Goal: Information Seeking & Learning: Learn about a topic

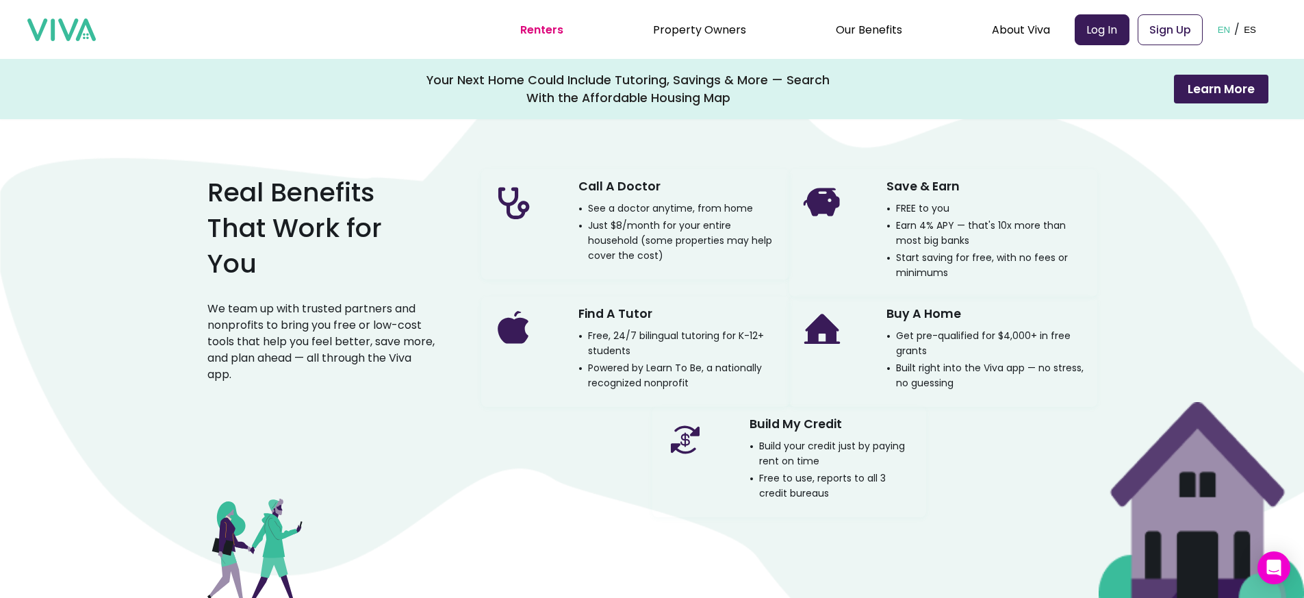
scroll to position [878, 0]
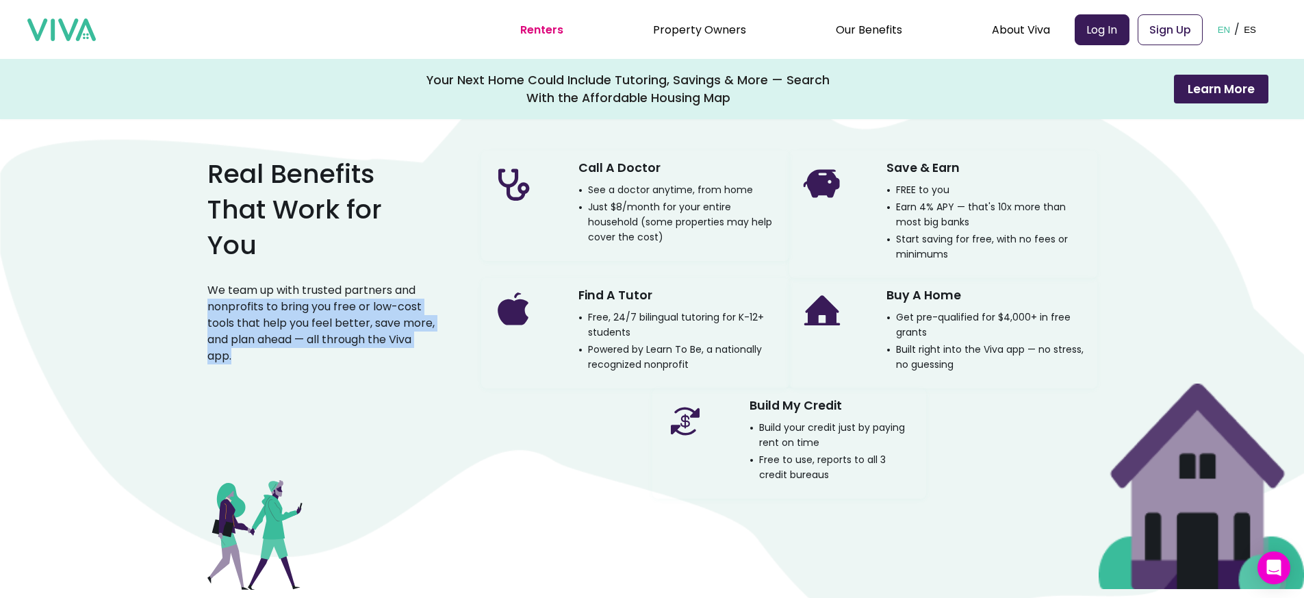
drag, startPoint x: 214, startPoint y: 303, endPoint x: 305, endPoint y: 359, distance: 107.2
click at [305, 359] on p "We team up with trusted partners and nonprofits to bring you free or low-cost t…" at bounding box center [322, 323] width 230 height 82
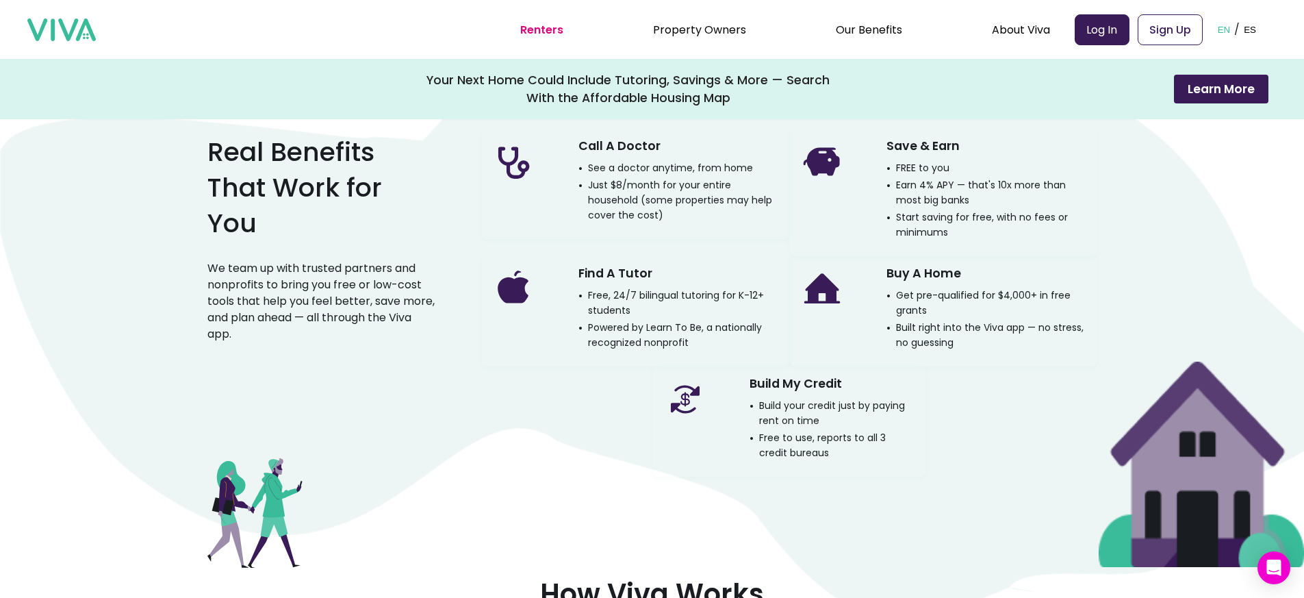
scroll to position [903, 0]
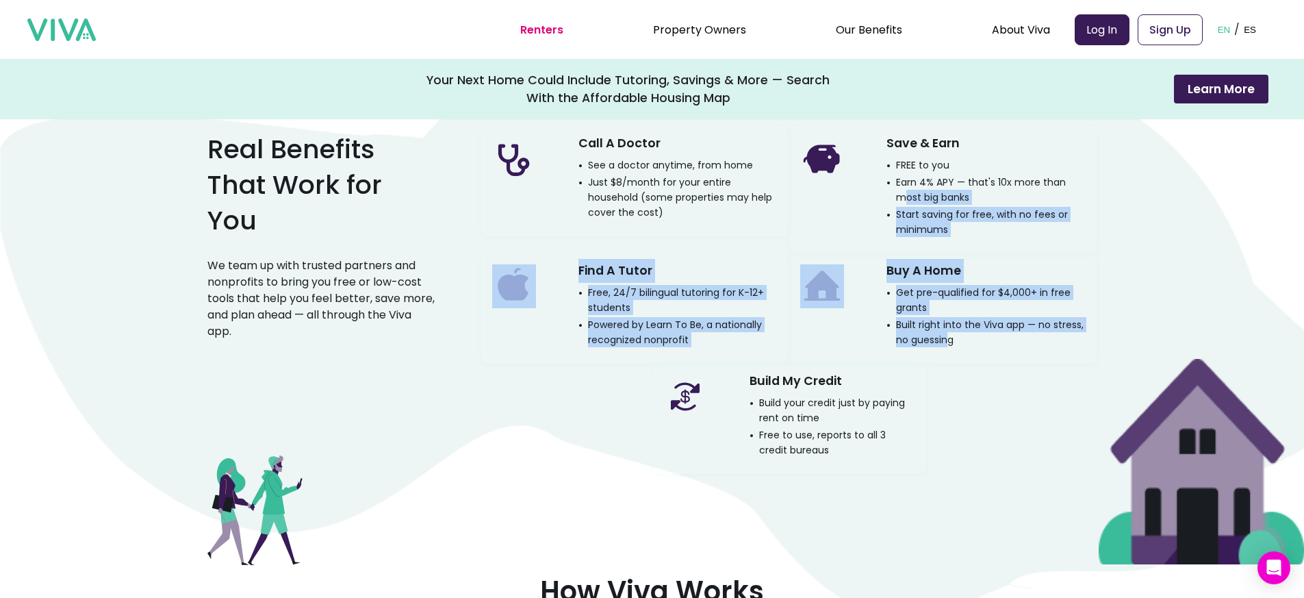
drag, startPoint x: 952, startPoint y: 335, endPoint x: 911, endPoint y: 201, distance: 140.3
click at [911, 201] on div "Call A Doctor See a doctor anytime, from home Just $8/month for your entire hou…" at bounding box center [789, 300] width 616 height 348
click at [941, 342] on p "Built right into the Viva app — no stress, no guessing" at bounding box center [986, 332] width 200 height 30
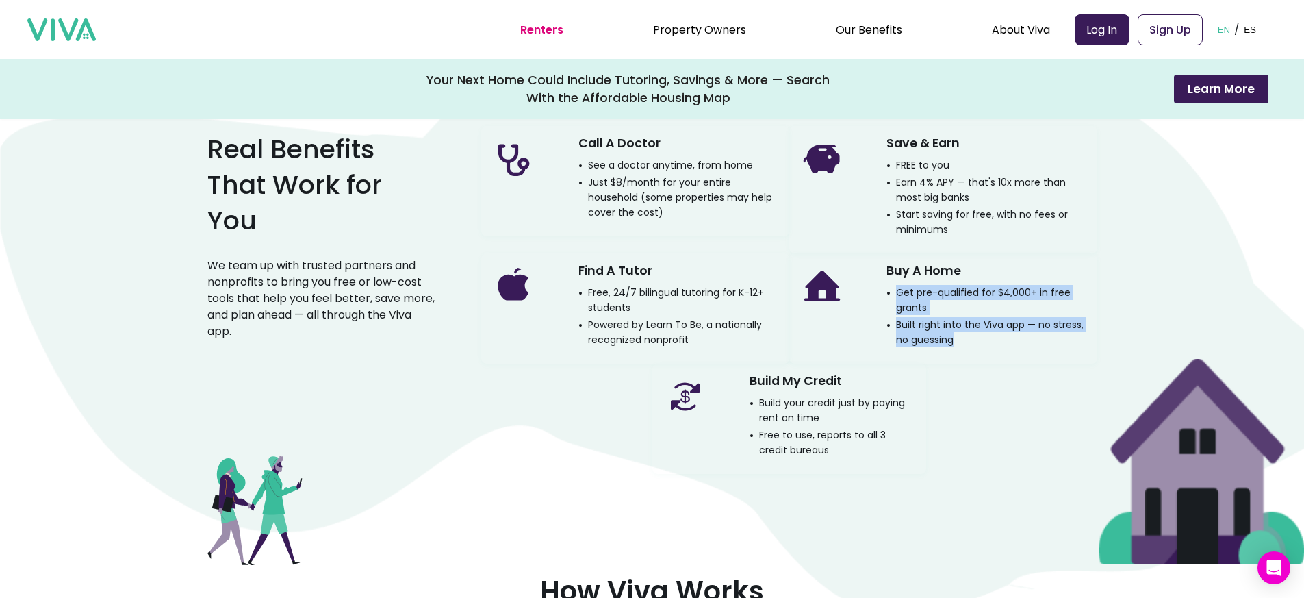
drag, startPoint x: 973, startPoint y: 347, endPoint x: 910, endPoint y: 283, distance: 90.0
click at [910, 283] on div "Buy A Home Get pre-qualified for $4,000+ in free grants Built right into the Vi…" at bounding box center [943, 308] width 308 height 110
click at [910, 283] on div "Buy A Home Get pre-qualified for $4,000+ in free grants Built right into the Vi…" at bounding box center [986, 303] width 200 height 88
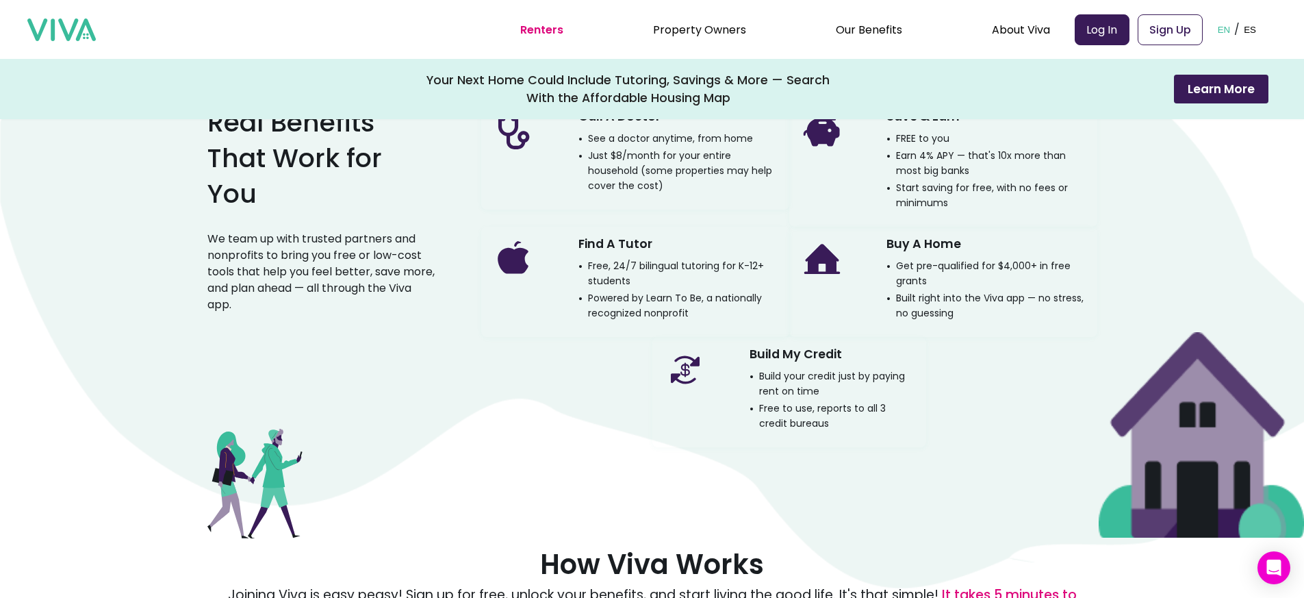
scroll to position [931, 0]
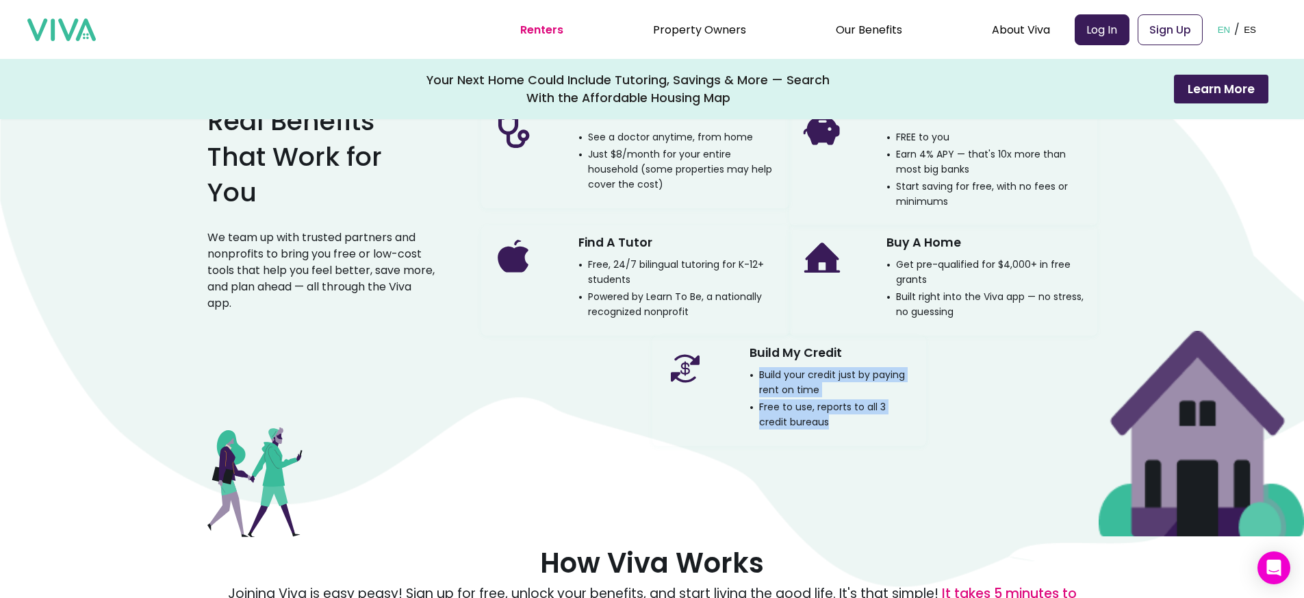
drag, startPoint x: 844, startPoint y: 433, endPoint x: 756, endPoint y: 368, distance: 109.1
click at [756, 368] on div "Build My Credit Build your credit just by paying rent on time Free to use, repo…" at bounding box center [789, 390] width 274 height 110
click at [756, 368] on p "Build your credit just by paying rent on time" at bounding box center [833, 382] width 166 height 30
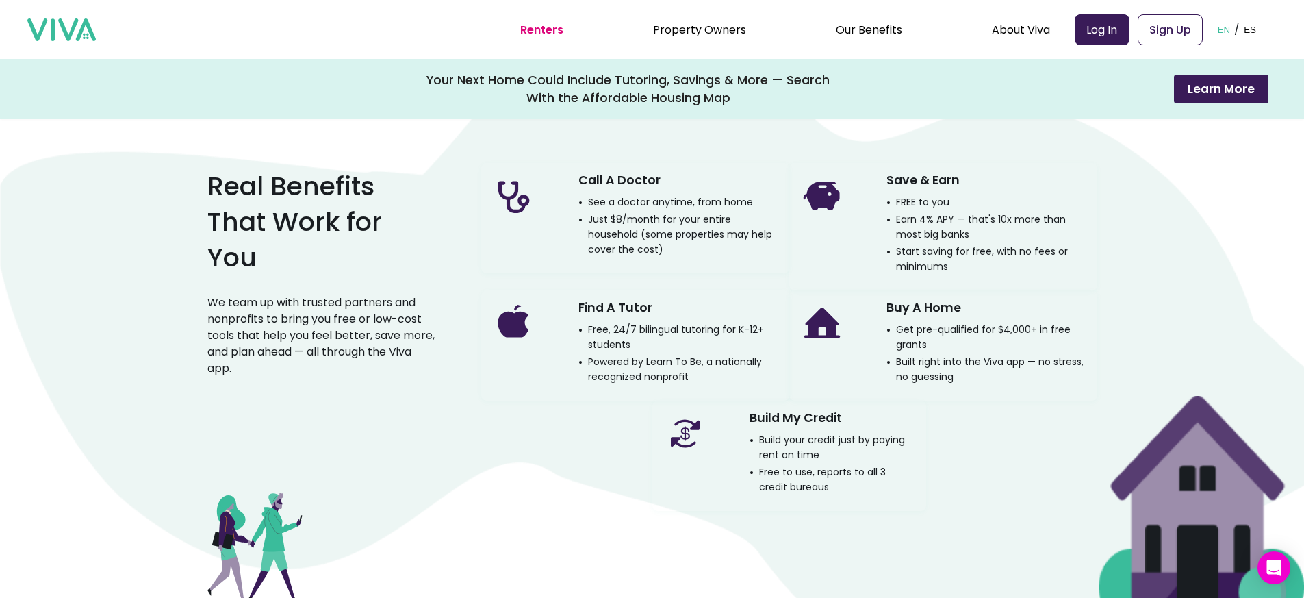
scroll to position [863, 0]
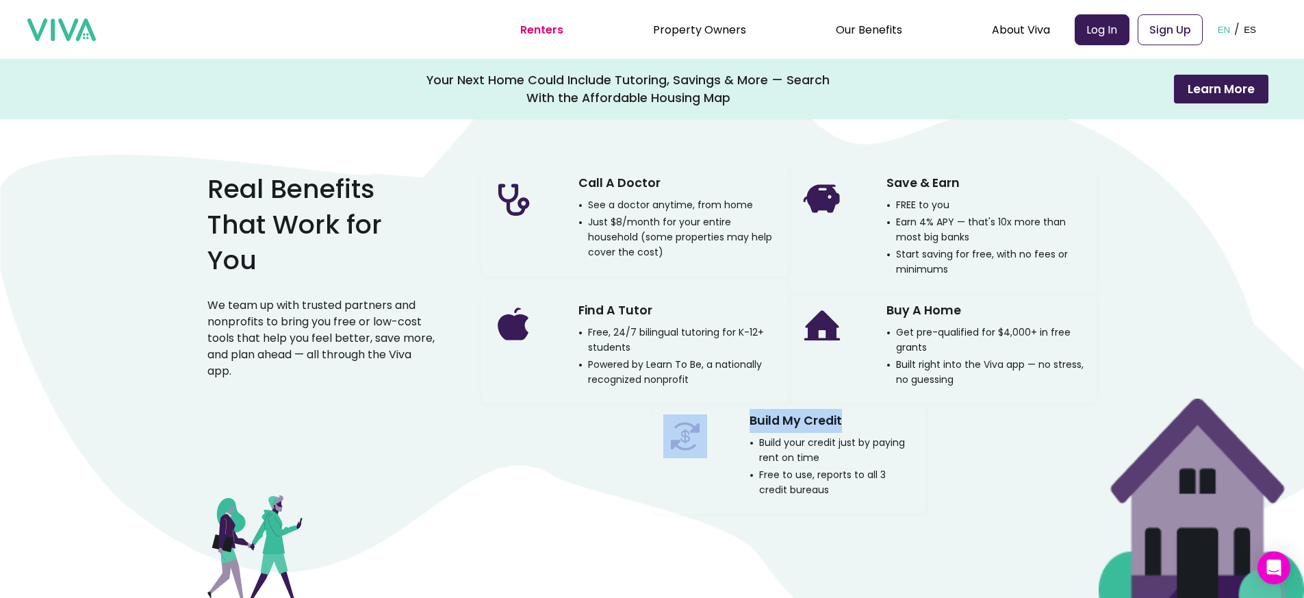
drag, startPoint x: 860, startPoint y: 418, endPoint x: 693, endPoint y: 418, distance: 167.0
click at [693, 418] on div "Build My Credit Build your credit just by paying rent on time Free to use, repo…" at bounding box center [789, 458] width 274 height 110
click at [832, 441] on p "Build your credit just by paying rent on time" at bounding box center [833, 450] width 166 height 30
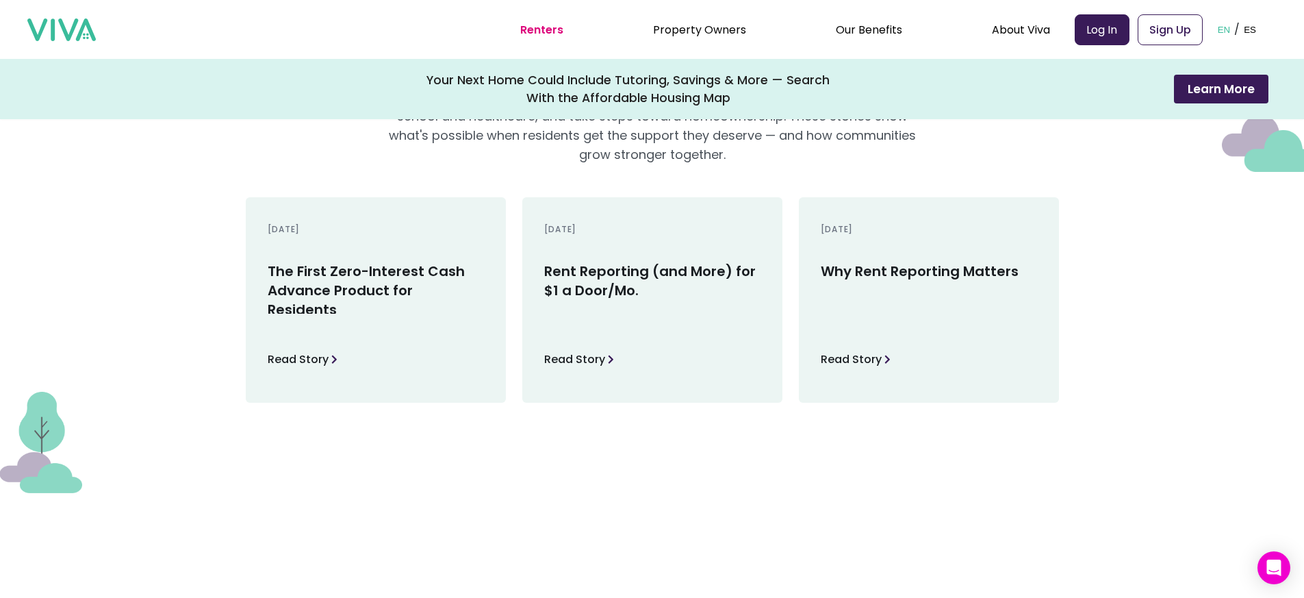
scroll to position [1833, 0]
click at [597, 355] on p "Read Story" at bounding box center [574, 357] width 61 height 21
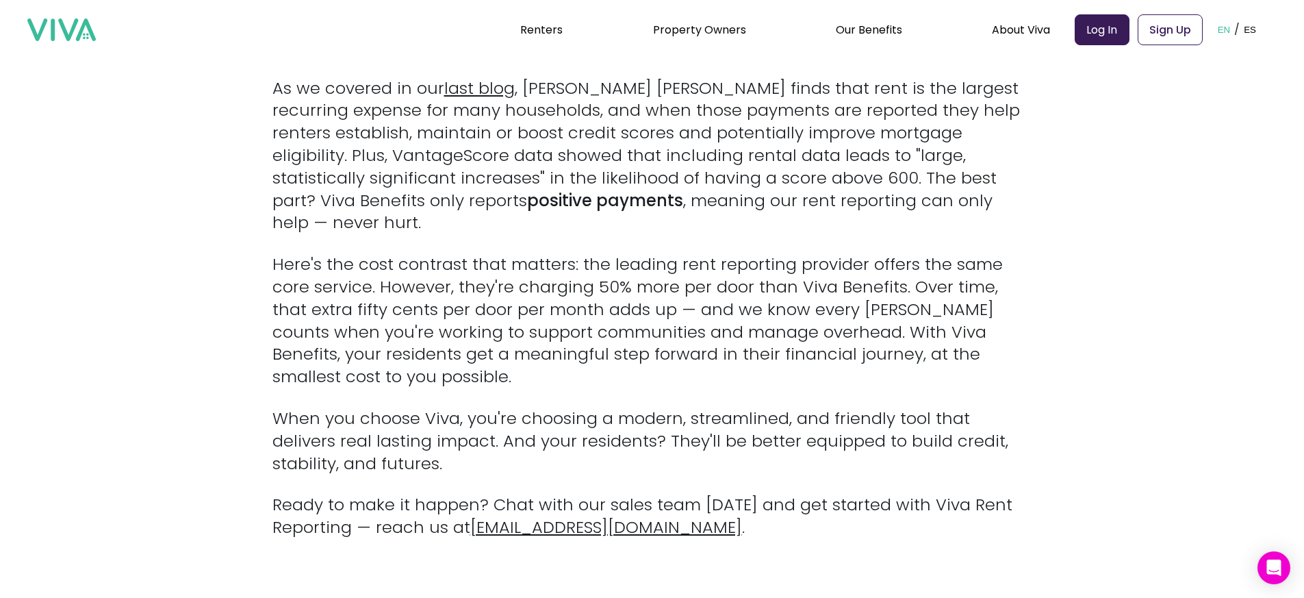
scroll to position [708, 0]
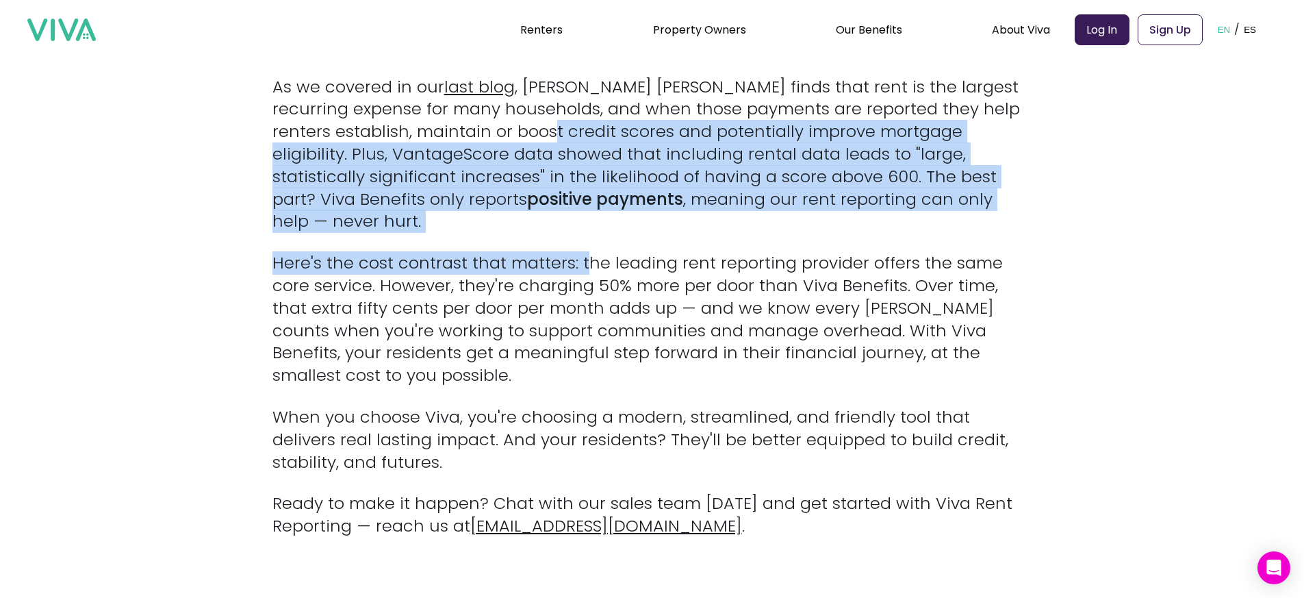
drag, startPoint x: 551, startPoint y: 123, endPoint x: 592, endPoint y: 229, distance: 113.8
click at [592, 229] on div "You'd be surprised how one simple change can ripple into bigger opportunities f…" at bounding box center [652, 175] width 760 height 724
click at [592, 252] on p "Here's the cost contrast that matters: the leading rent reporting provider offe…" at bounding box center [652, 319] width 760 height 135
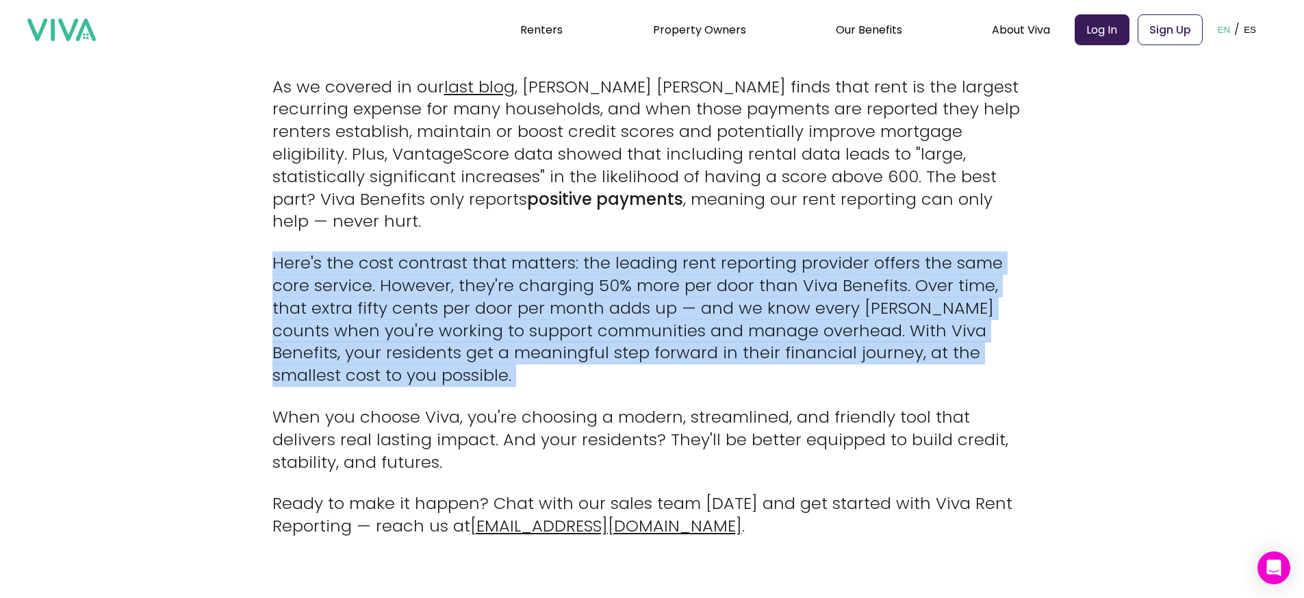
drag, startPoint x: 571, startPoint y: 343, endPoint x: 555, endPoint y: 216, distance: 127.6
click at [555, 216] on div "You'd be surprised how one simple change can ripple into bigger opportunities f…" at bounding box center [652, 175] width 760 height 724
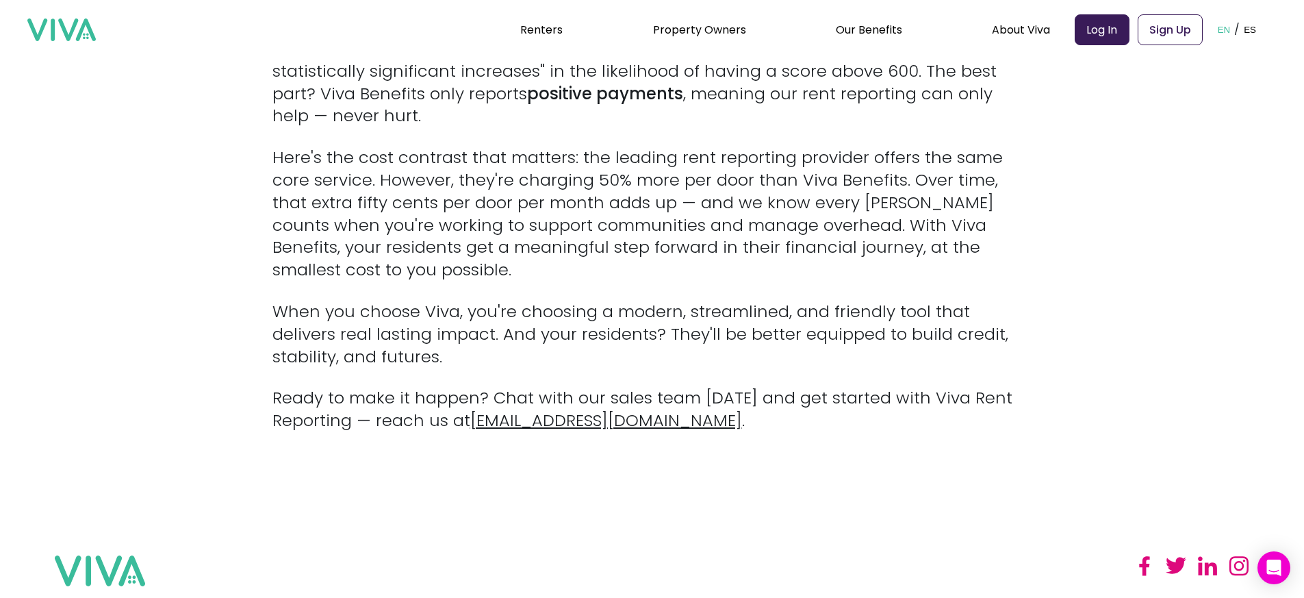
scroll to position [815, 0]
